Goal: Entertainment & Leisure: Browse casually

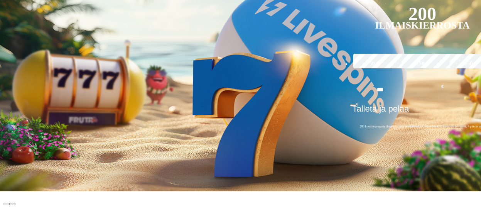
scroll to position [185, 0]
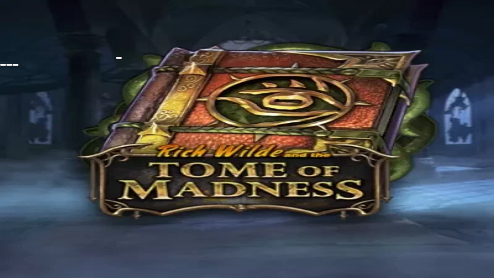
click at [15, 65] on span "fullscreen-exit icon" at bounding box center [15, 65] width 0 height 0
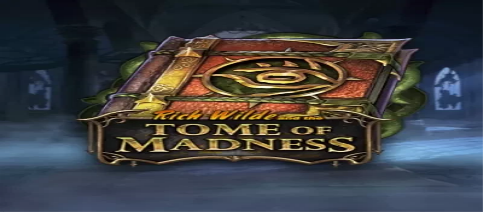
click at [104, 149] on span "Pelaa oikealla rahalla" at bounding box center [79, 152] width 49 height 6
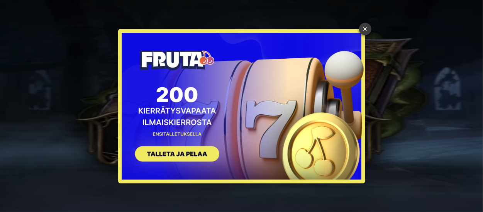
click at [359, 31] on link "×" at bounding box center [365, 29] width 12 height 12
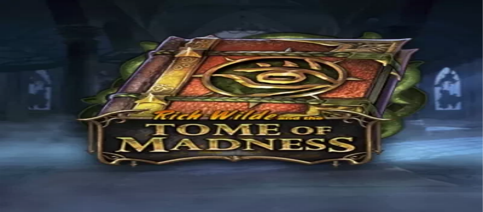
click at [42, 32] on button "Kirjaudu" at bounding box center [53, 28] width 25 height 8
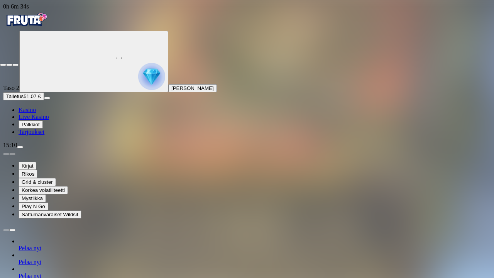
click at [3, 65] on span "close icon" at bounding box center [3, 65] width 0 height 0
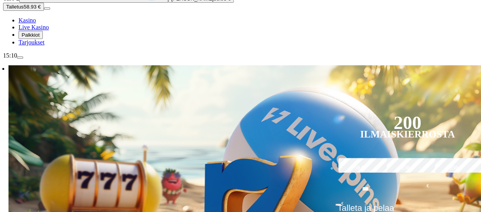
scroll to position [93, 0]
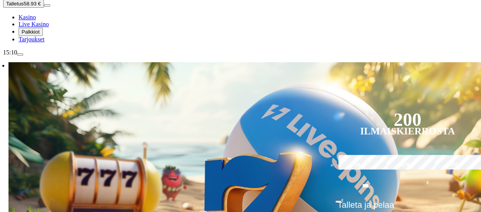
type input "*********"
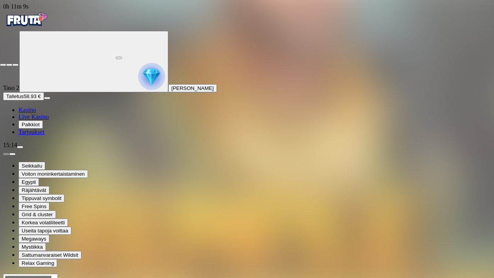
click at [3, 65] on span "close icon" at bounding box center [3, 65] width 0 height 0
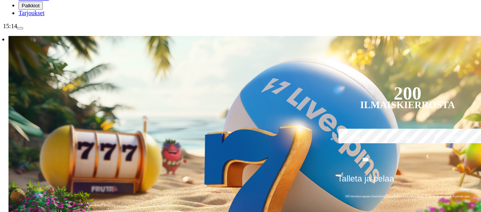
scroll to position [154, 0]
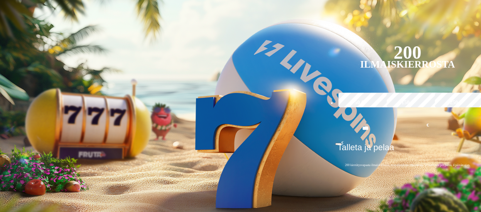
scroll to position [154, 0]
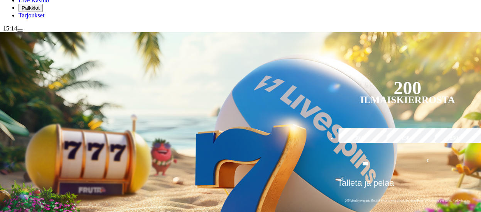
scroll to position [123, 0]
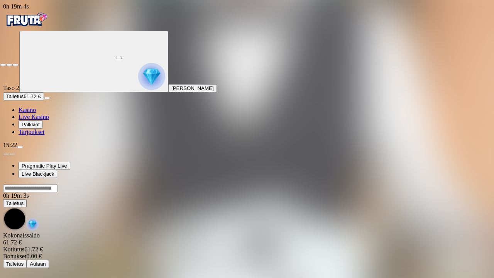
click at [3, 65] on span "close icon" at bounding box center [3, 65] width 0 height 0
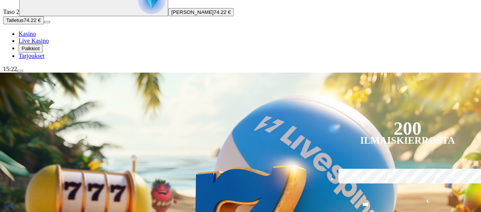
scroll to position [77, 0]
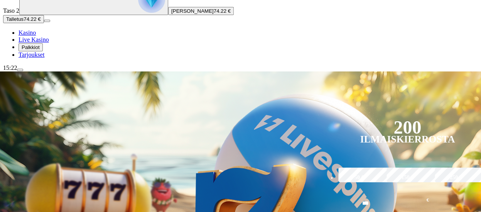
click at [36, 36] on span "Kasino" at bounding box center [27, 32] width 17 height 7
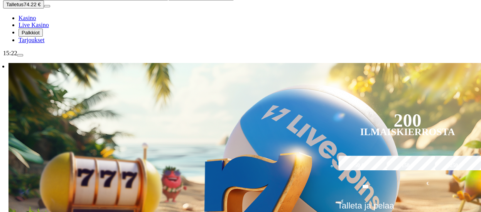
scroll to position [93, 0]
